Goal: Task Accomplishment & Management: Manage account settings

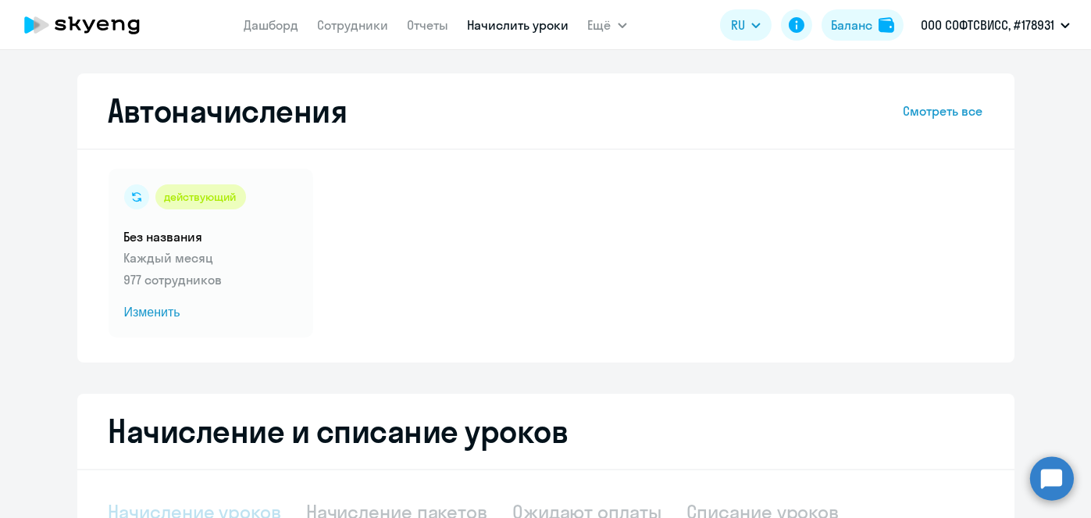
select select "10"
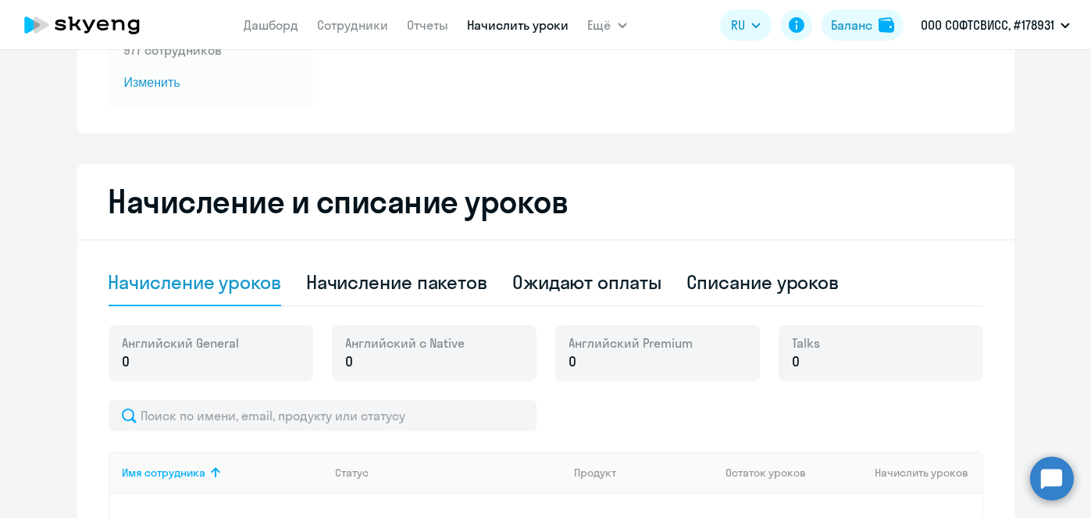
scroll to position [235, 0]
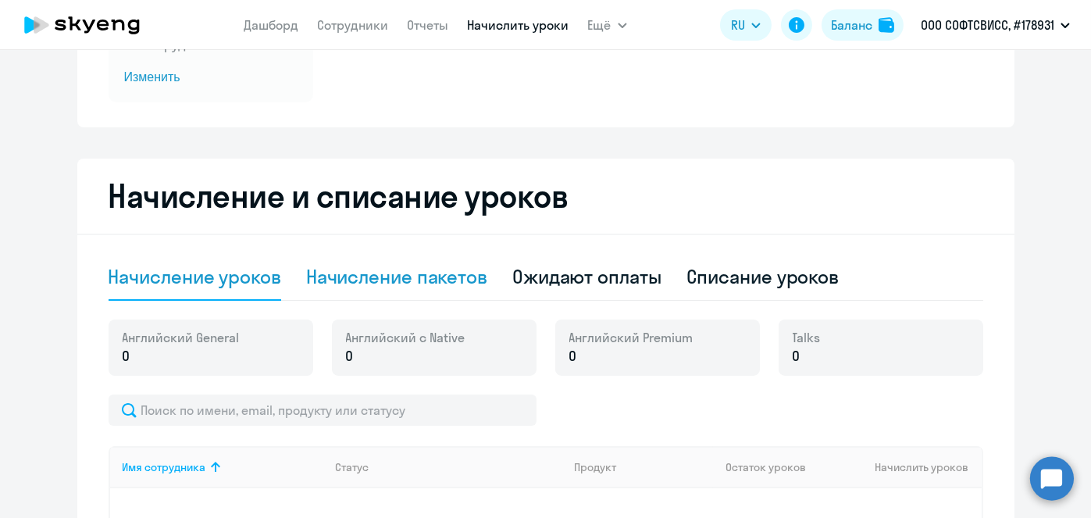
click at [444, 288] on div "Начисление пакетов" at bounding box center [396, 276] width 181 height 25
select select "10"
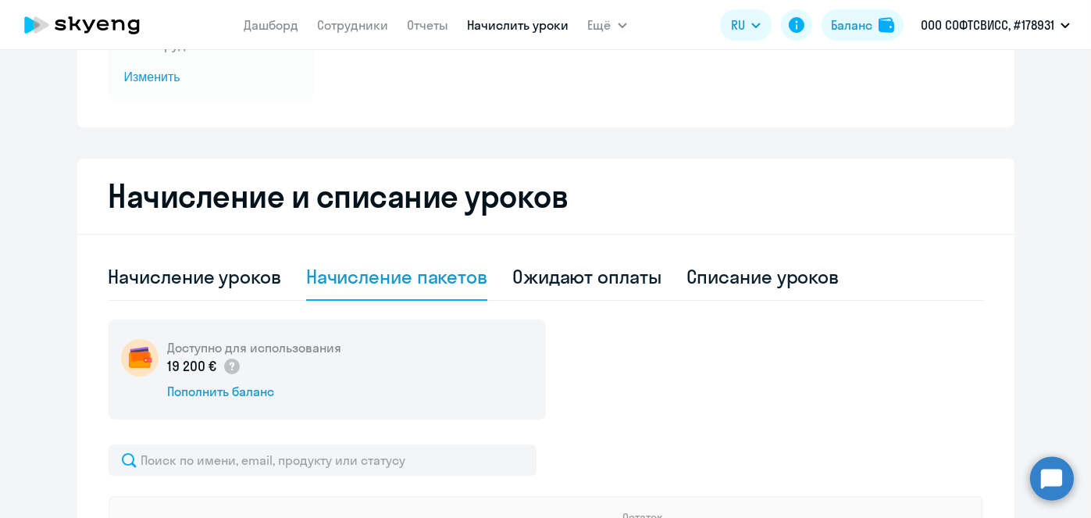
scroll to position [0, 0]
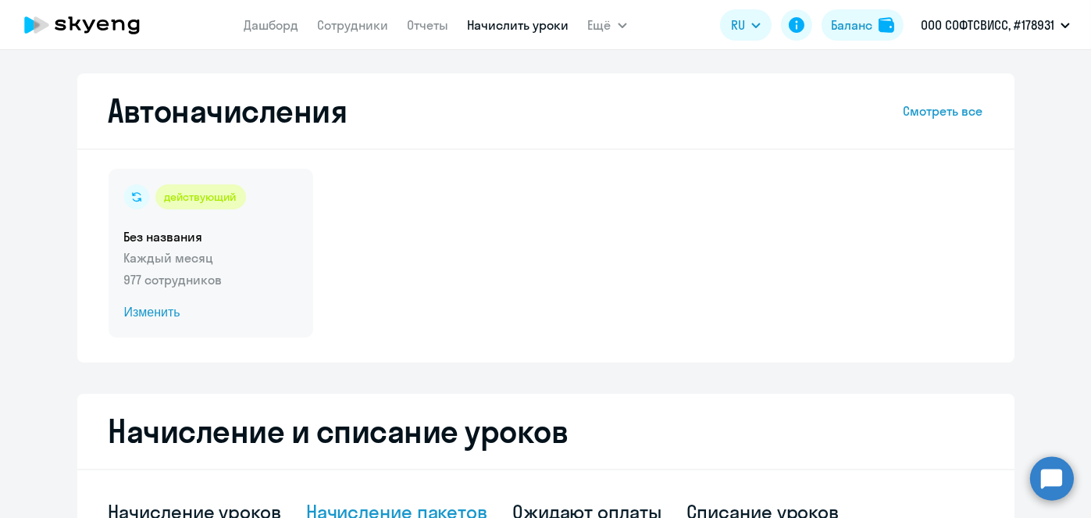
click at [158, 316] on span "Изменить" at bounding box center [210, 312] width 173 height 19
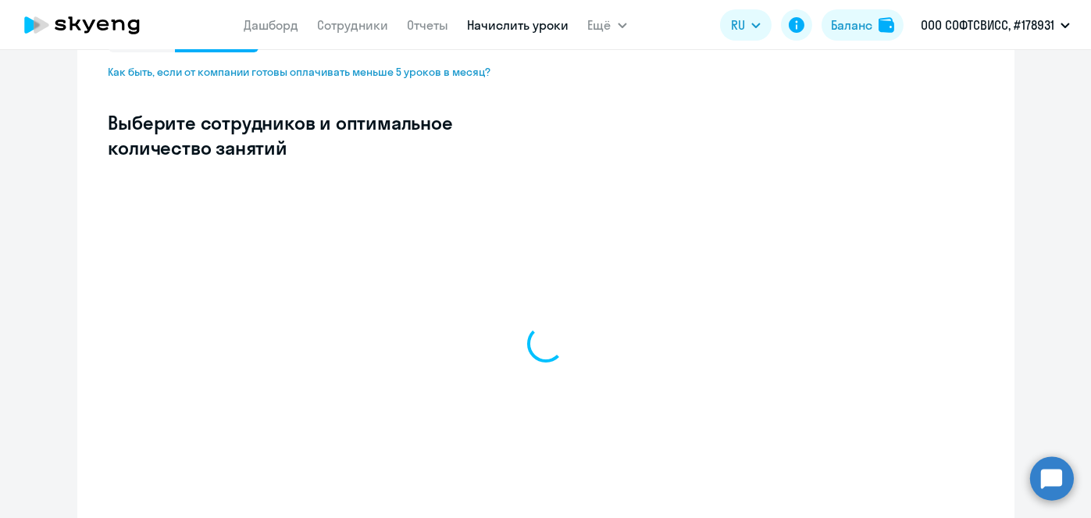
scroll to position [395, 0]
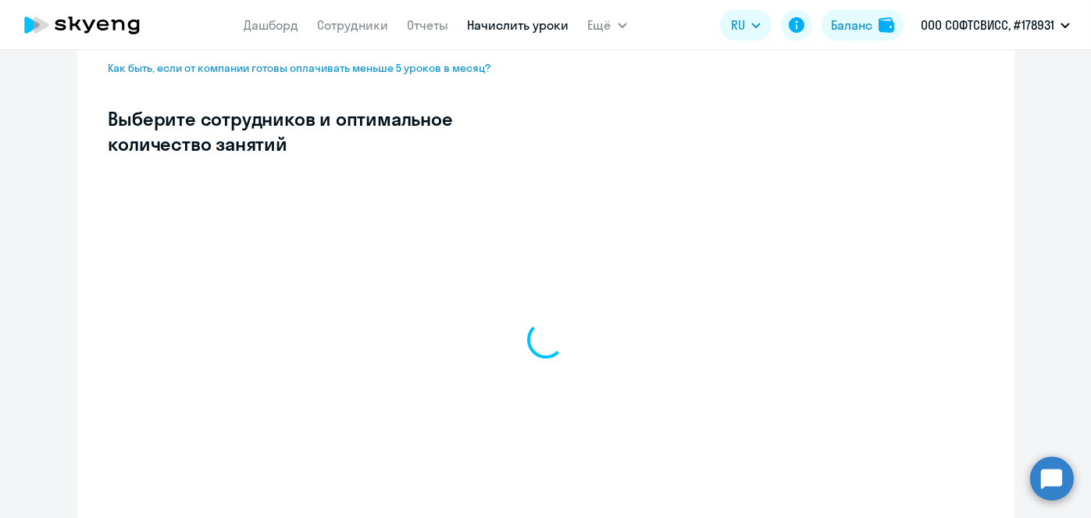
select select "10"
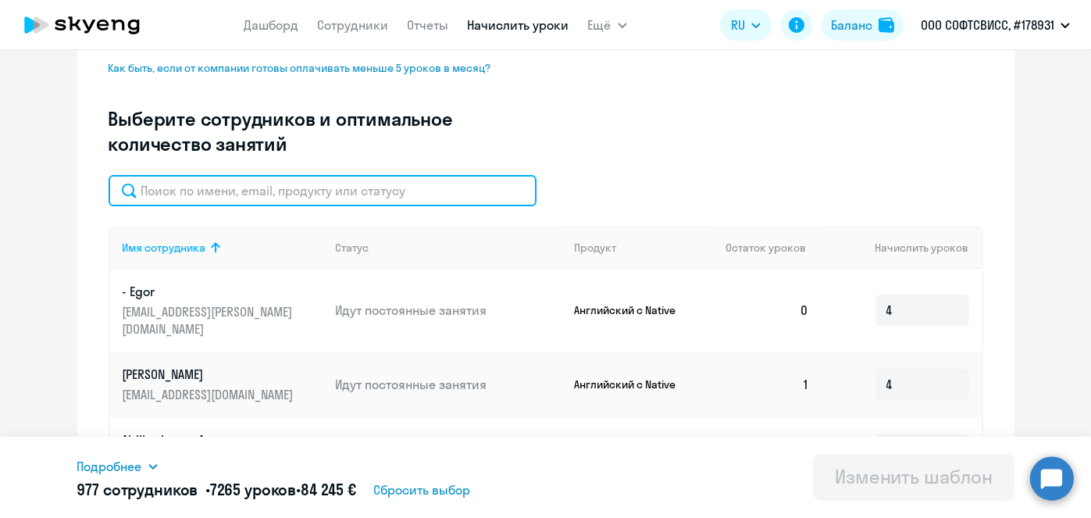
click at [348, 189] on input "text" at bounding box center [323, 190] width 428 height 31
paste input "Karatysh"
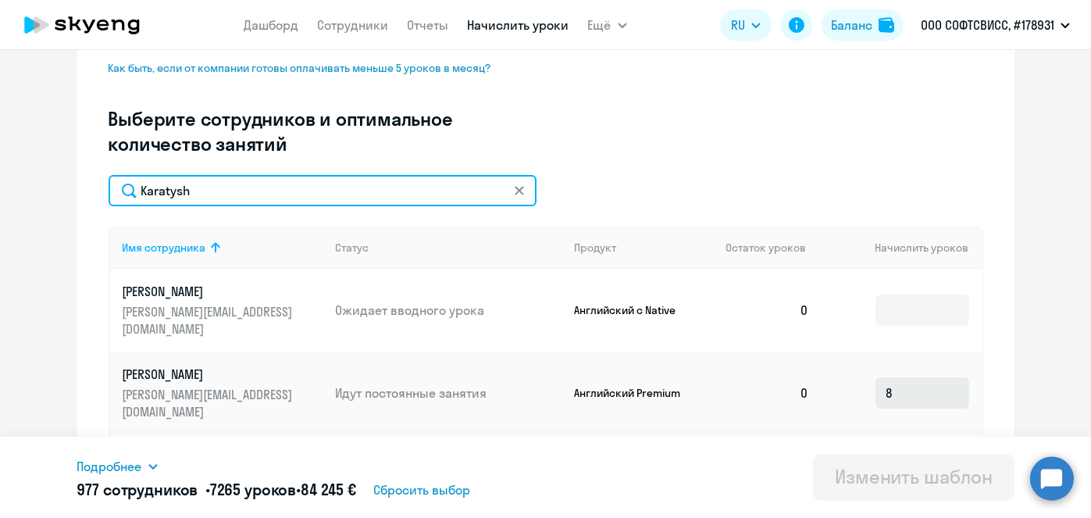
type input "Karatysh"
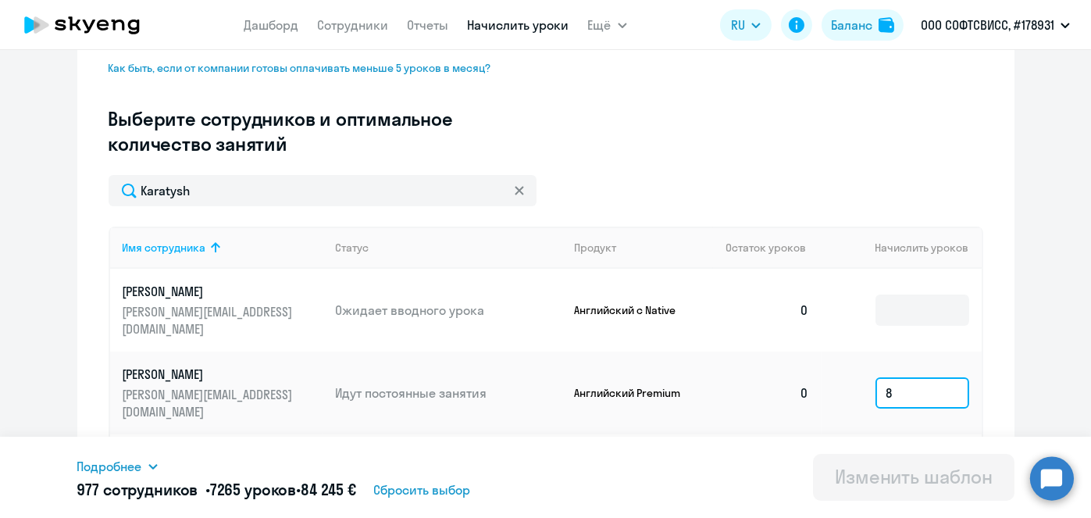
click at [933, 377] on input "8" at bounding box center [923, 392] width 94 height 31
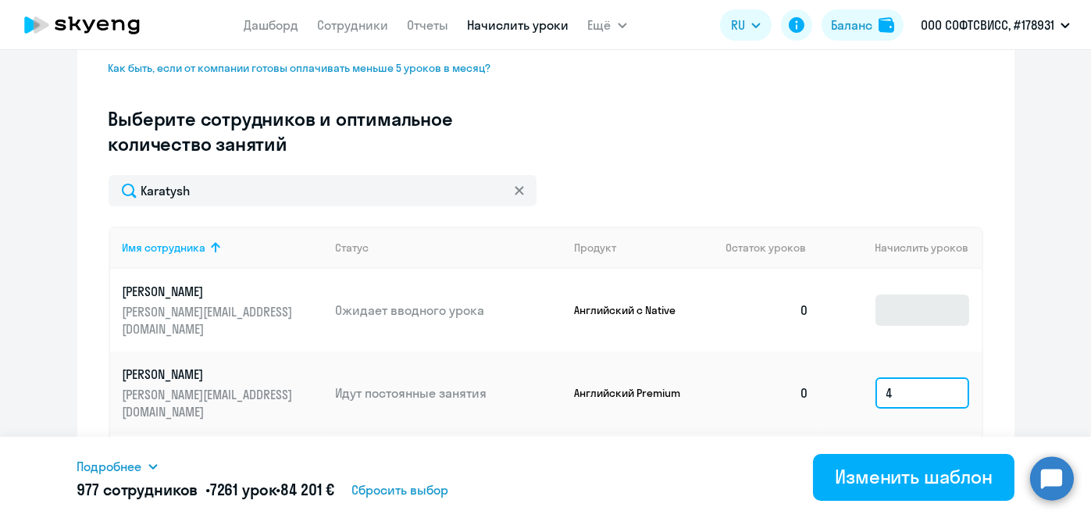
type input "4"
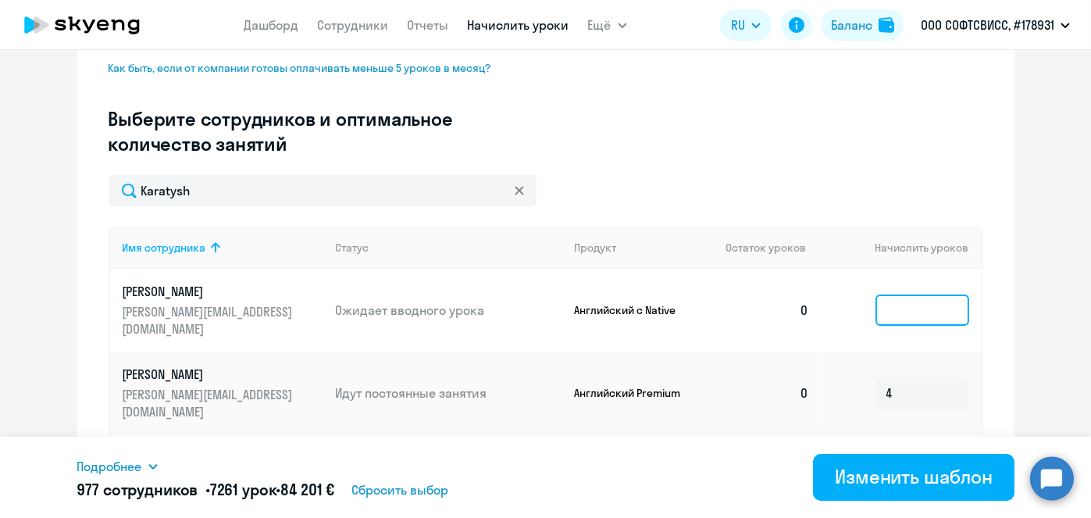
click at [897, 305] on input at bounding box center [923, 309] width 94 height 31
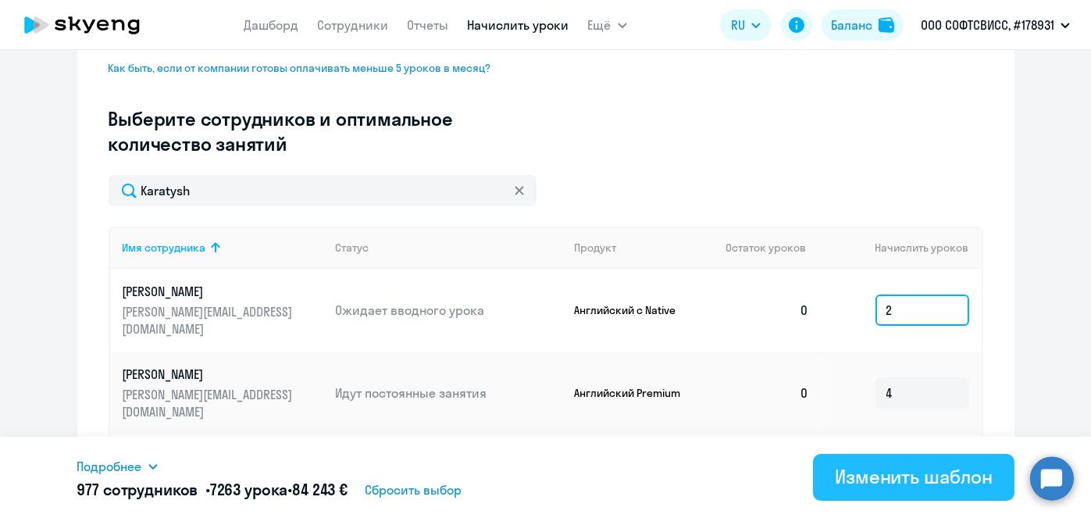
type input "2"
click at [881, 479] on div "Изменить шаблон" at bounding box center [914, 476] width 158 height 25
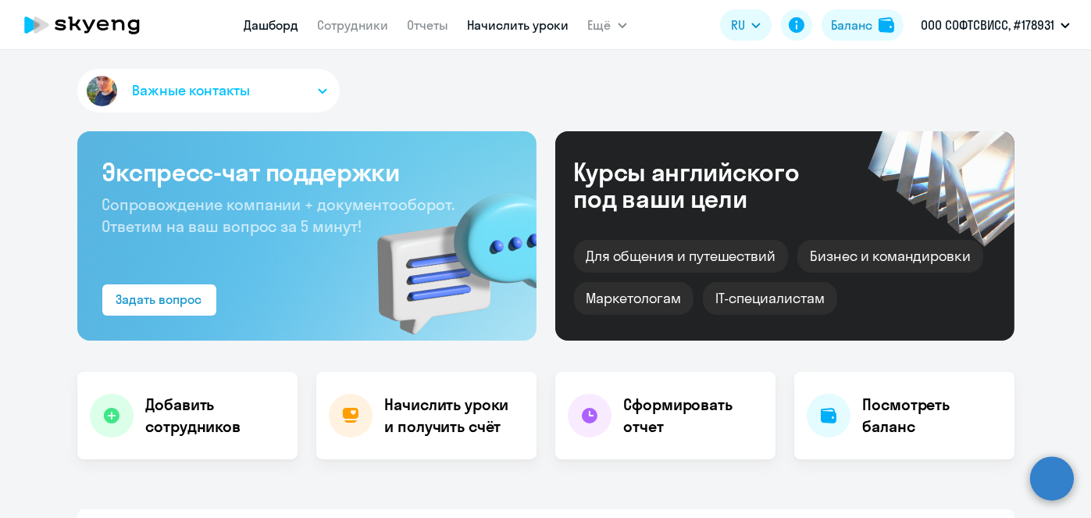
click at [522, 26] on link "Начислить уроки" at bounding box center [519, 25] width 102 height 16
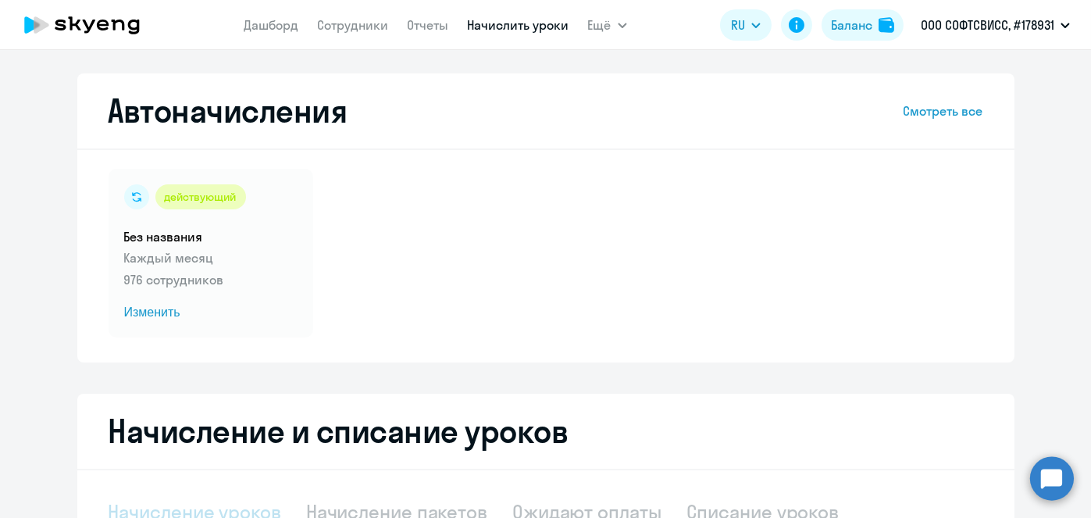
scroll to position [330, 0]
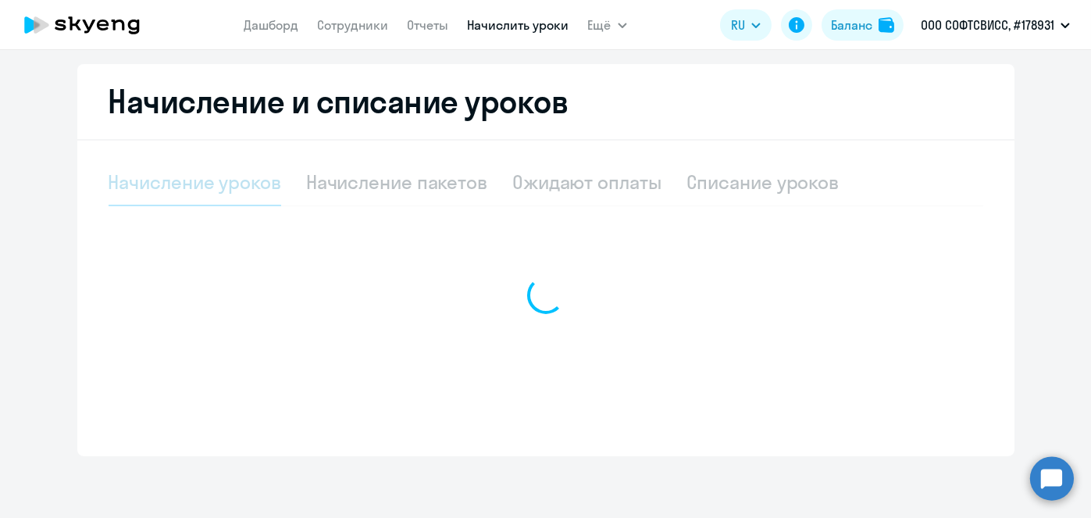
select select "10"
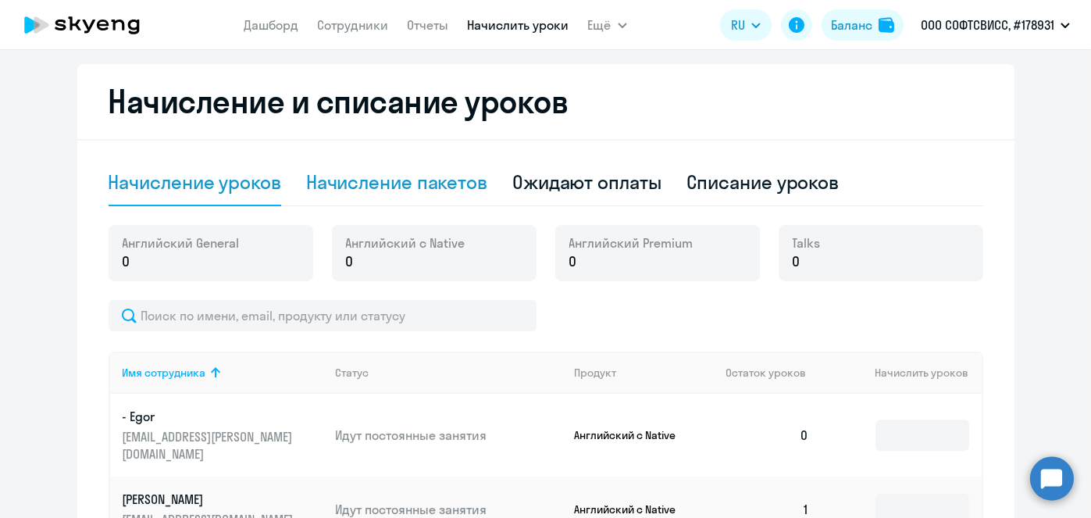
click at [418, 188] on div "Начисление пакетов" at bounding box center [396, 181] width 181 height 25
select select "10"
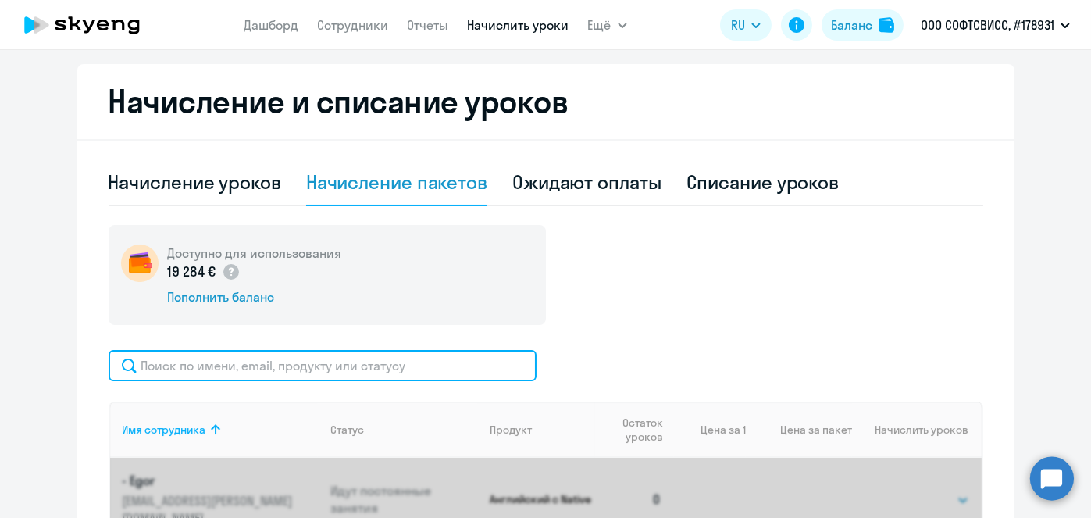
click at [398, 360] on input "text" at bounding box center [323, 365] width 428 height 31
paste input "Fatkova"
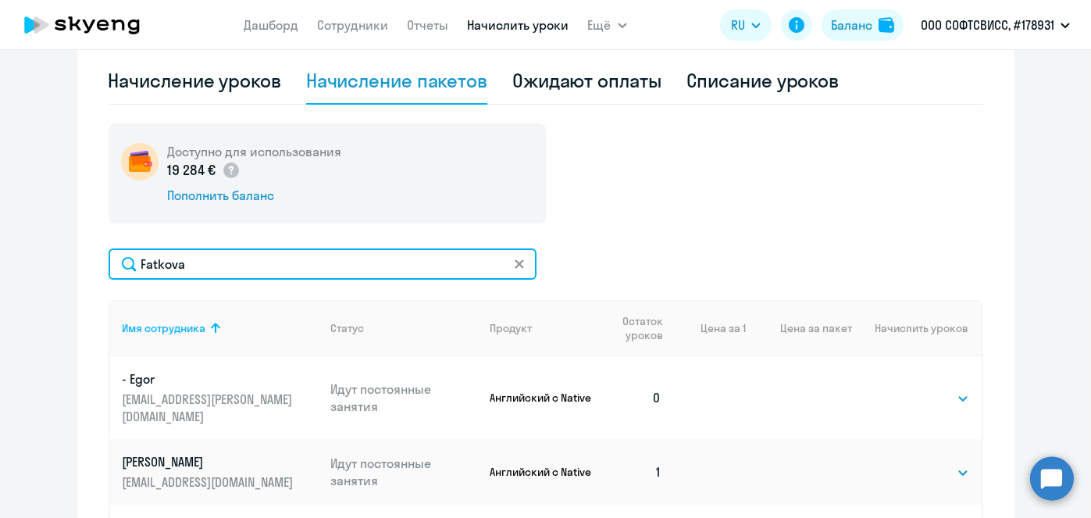
scroll to position [451, 0]
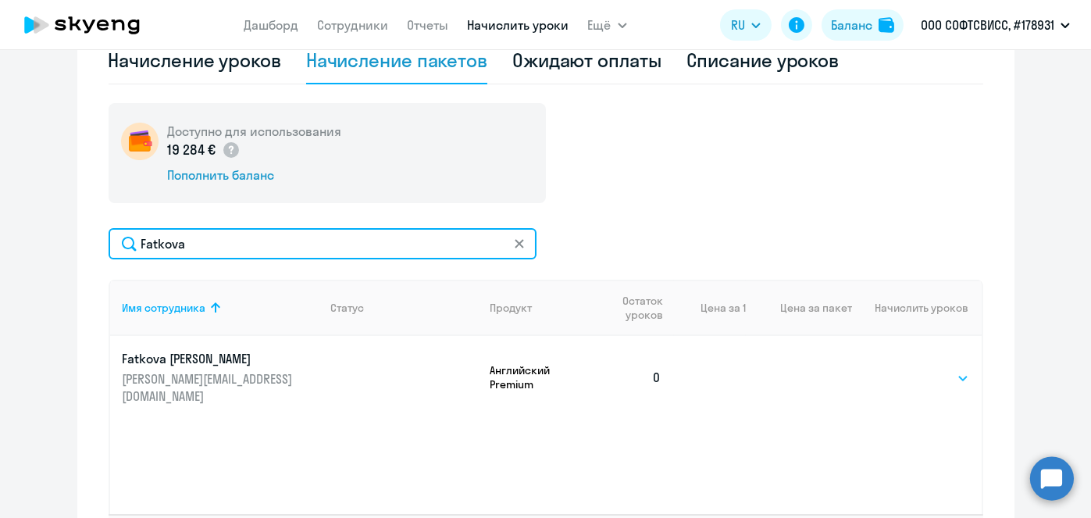
type input "Fatkova"
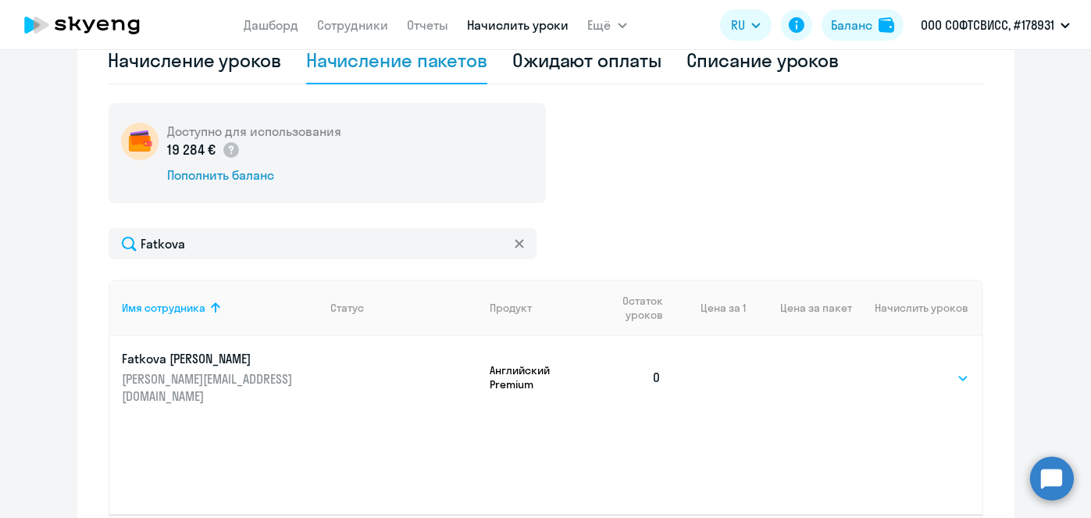
click at [941, 373] on select "Выбрать 8 16 32 64" at bounding box center [937, 378] width 64 height 19
select select "8"
click at [905, 369] on select "Выбрать 8 16 32 64" at bounding box center [937, 378] width 64 height 19
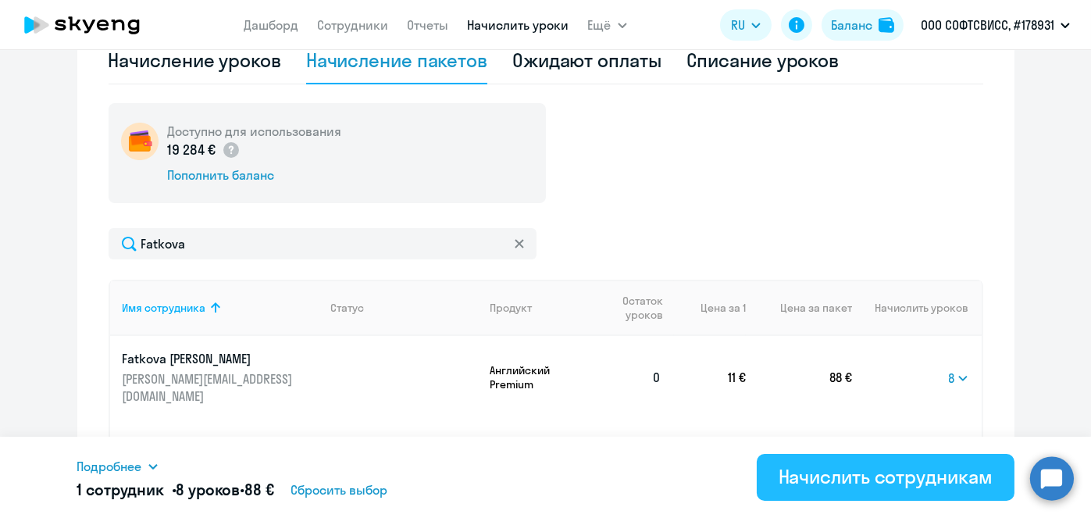
click at [941, 482] on div "Начислить сотрудникам" at bounding box center [886, 476] width 214 height 25
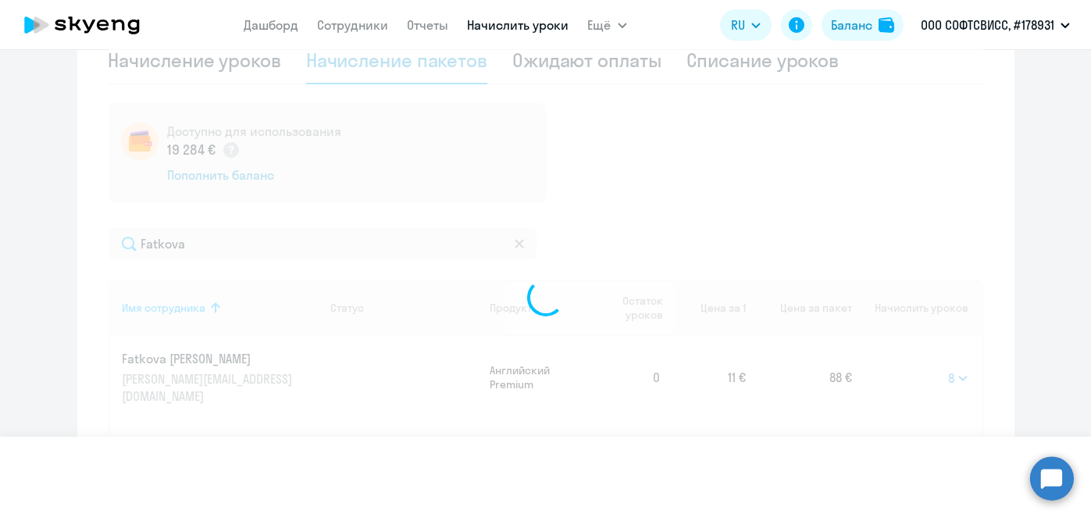
select select
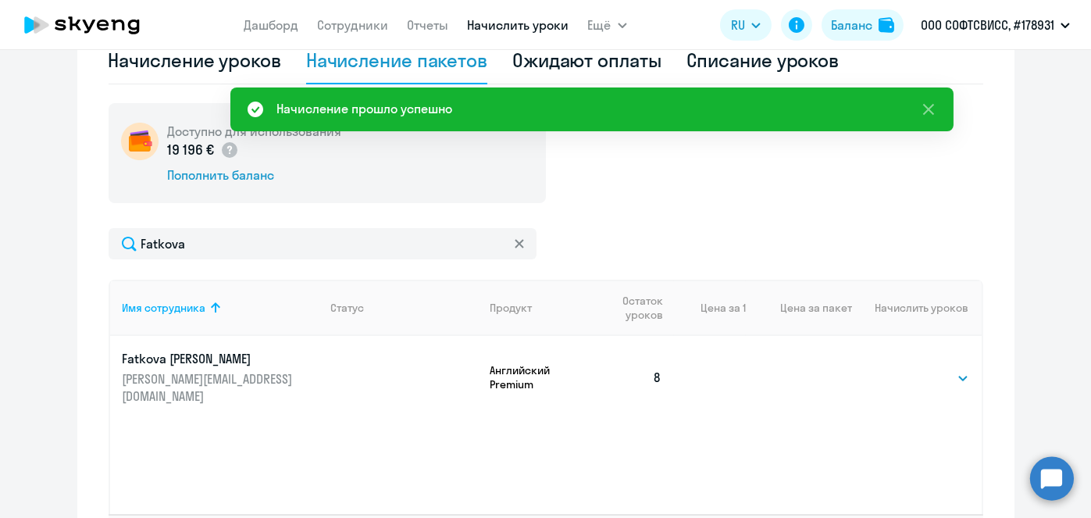
scroll to position [41, 0]
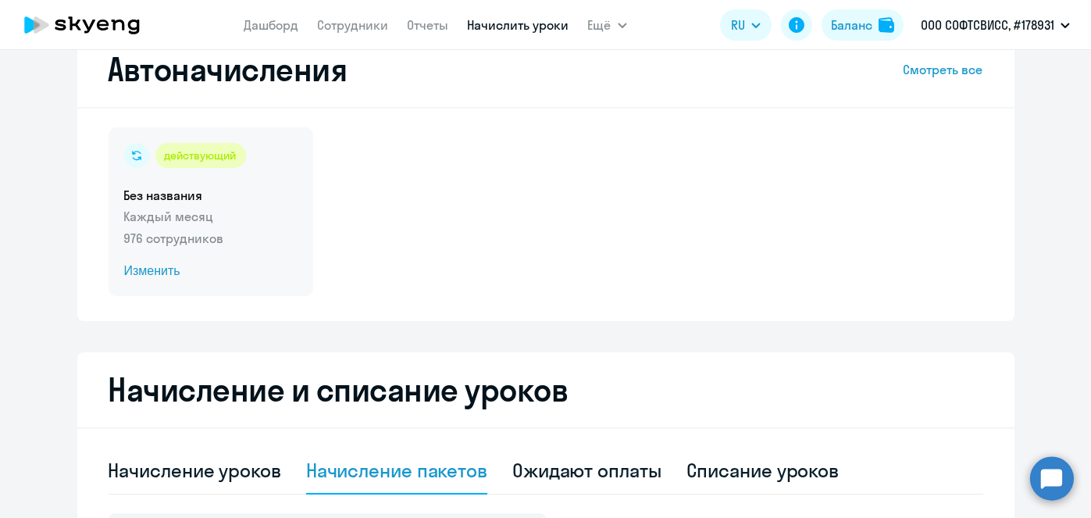
click at [157, 273] on span "Изменить" at bounding box center [210, 271] width 173 height 19
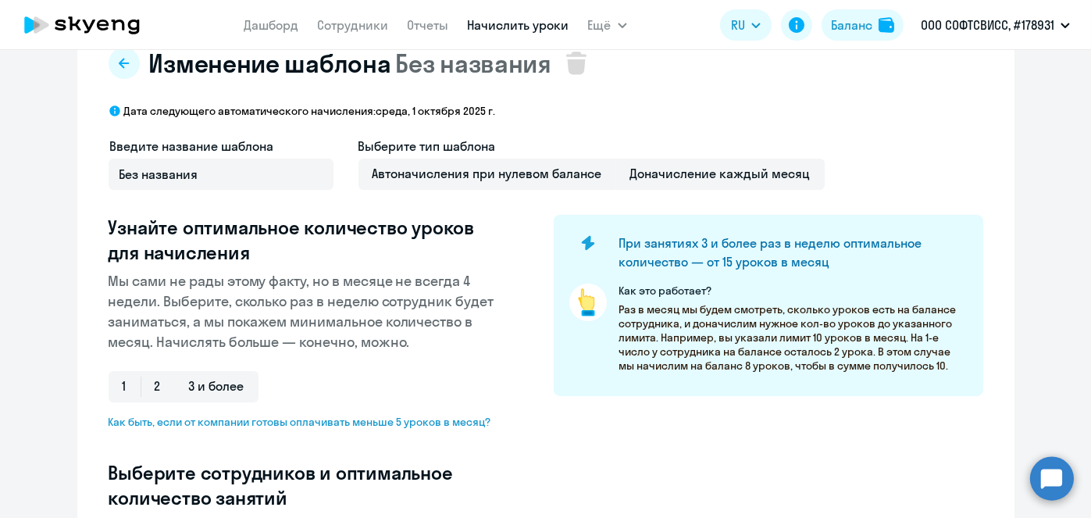
scroll to position [451, 0]
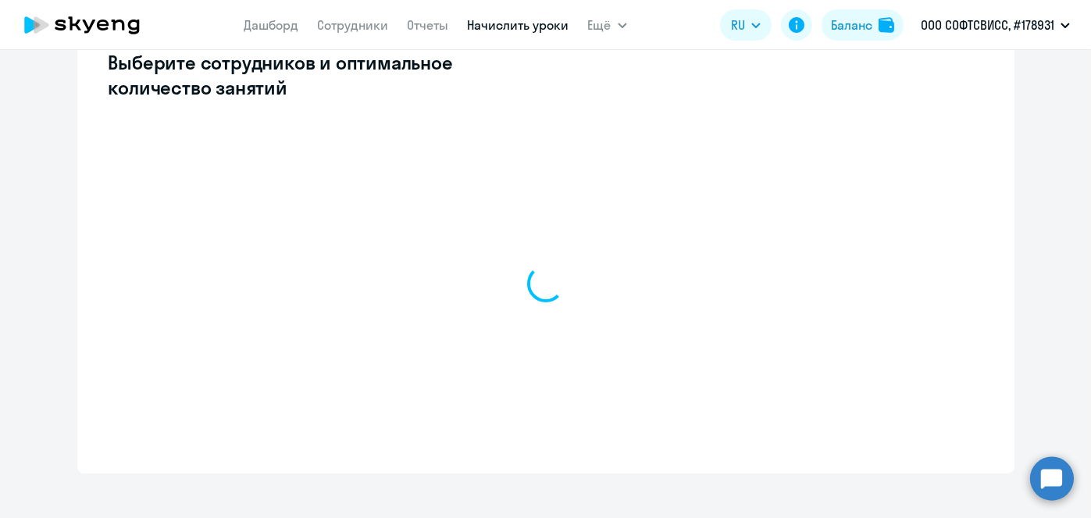
select select "10"
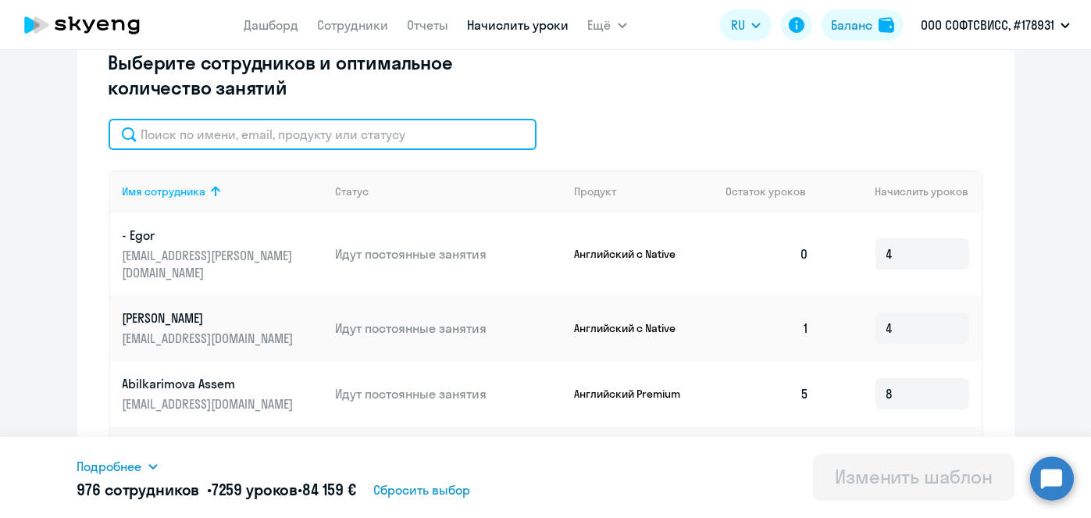
click at [369, 137] on input "text" at bounding box center [323, 134] width 428 height 31
paste input "Fatkova"
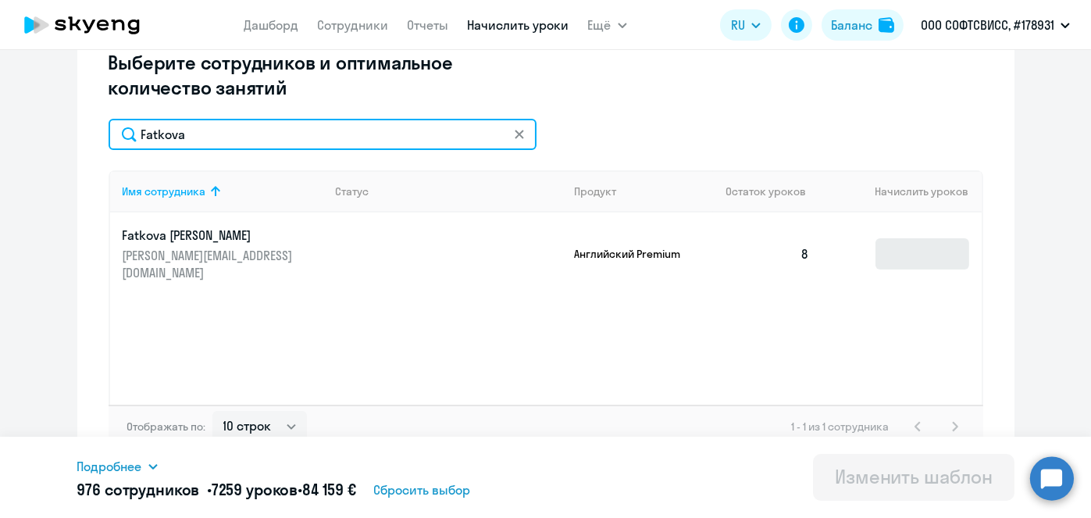
type input "Fatkova"
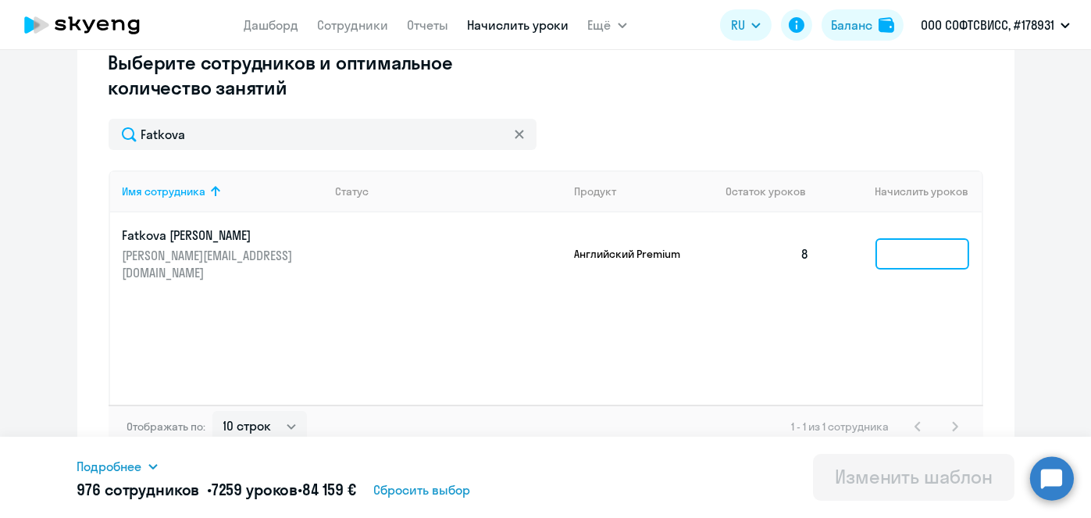
click at [891, 238] on input at bounding box center [923, 253] width 94 height 31
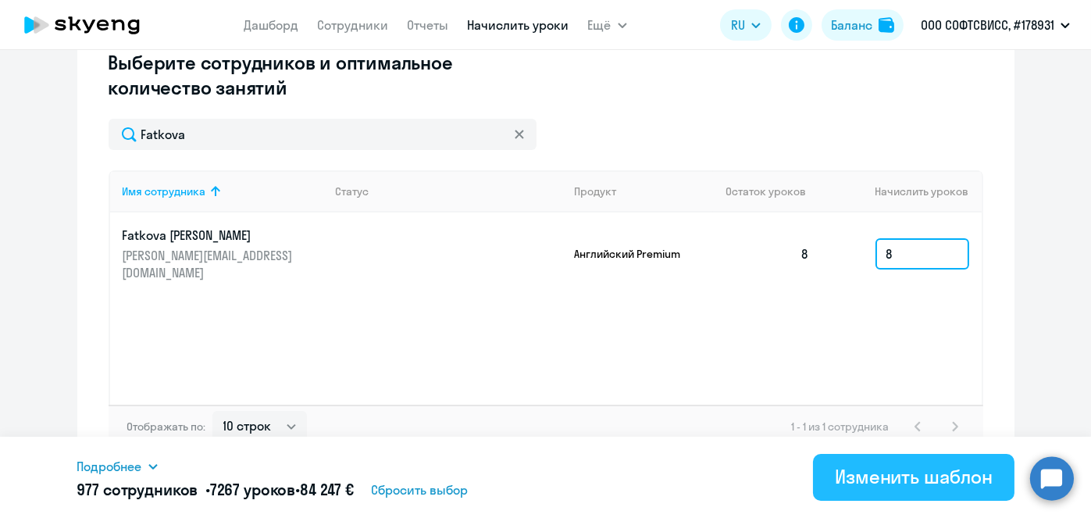
type input "8"
click at [876, 487] on div "Изменить шаблон" at bounding box center [914, 476] width 158 height 25
